Goal: Find specific page/section

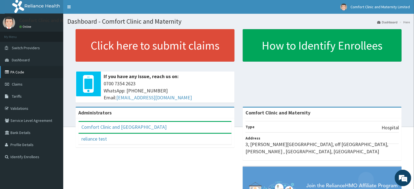
click at [26, 73] on link "PA Code" at bounding box center [31, 72] width 63 height 12
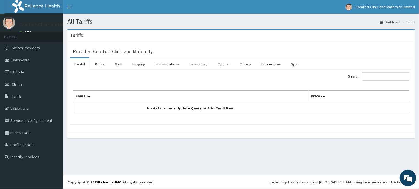
click at [203, 66] on link "Laboratory" at bounding box center [198, 64] width 27 height 12
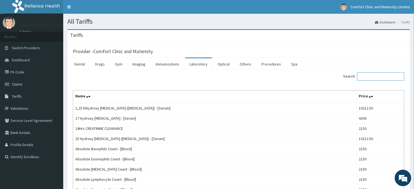
click at [375, 76] on input "Search:" at bounding box center [380, 76] width 47 height 8
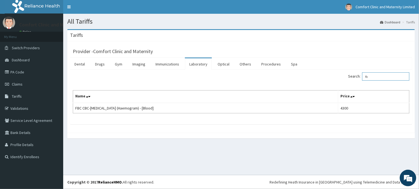
type input "f"
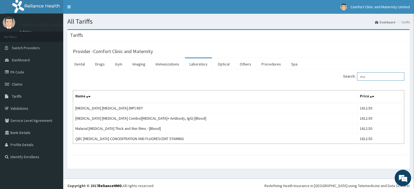
type input "m"
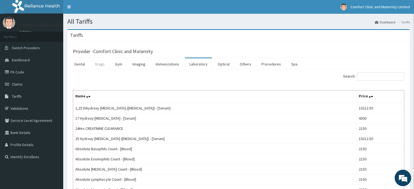
click at [105, 64] on link "Drugs" at bounding box center [100, 64] width 18 height 12
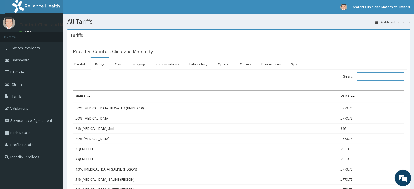
click at [375, 78] on input "Search:" at bounding box center [380, 76] width 47 height 8
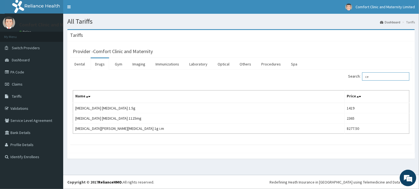
type input "c"
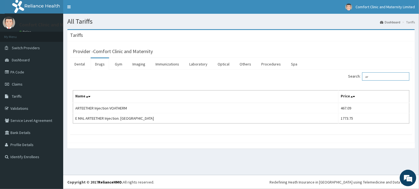
type input "a"
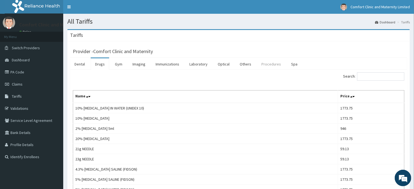
click at [271, 62] on link "Procedures" at bounding box center [271, 64] width 28 height 12
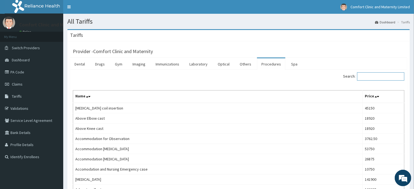
click at [380, 74] on input "Search:" at bounding box center [380, 76] width 47 height 8
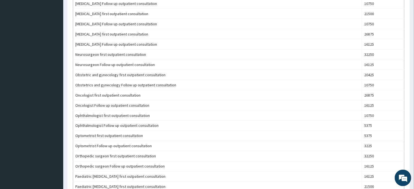
scroll to position [421, 0]
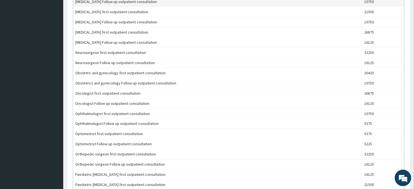
type input "consu"
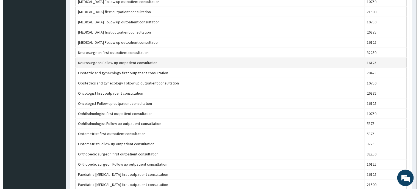
scroll to position [0, 0]
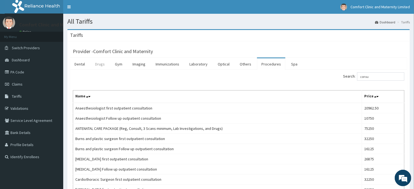
click at [104, 66] on link "Drugs" at bounding box center [100, 64] width 18 height 12
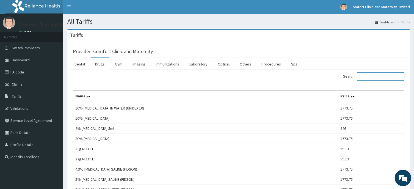
click at [382, 75] on input "Search:" at bounding box center [380, 76] width 47 height 8
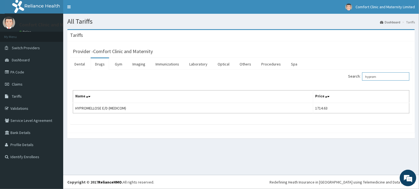
type input "hyprom"
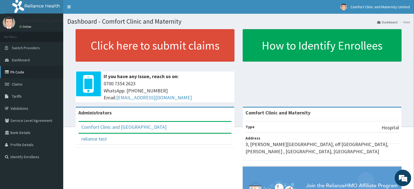
click at [40, 76] on link "PA Code" at bounding box center [31, 72] width 63 height 12
